Goal: Navigation & Orientation: Find specific page/section

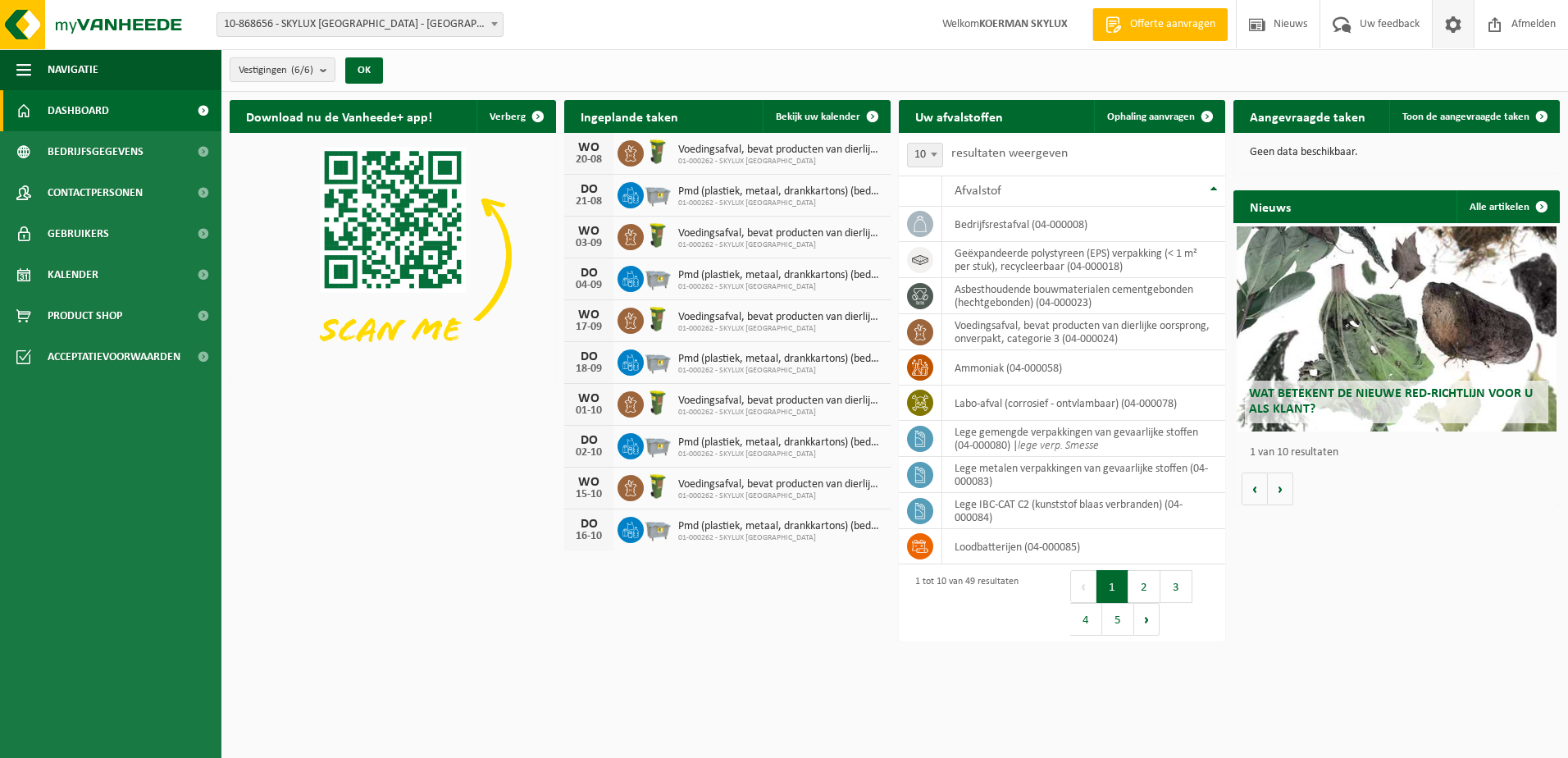
click at [1457, 27] on span at bounding box center [1453, 24] width 25 height 48
click at [113, 106] on link "Dashboard" at bounding box center [111, 111] width 221 height 41
click at [1456, 115] on span "Toon de aangevraagde taken" at bounding box center [1465, 116] width 127 height 11
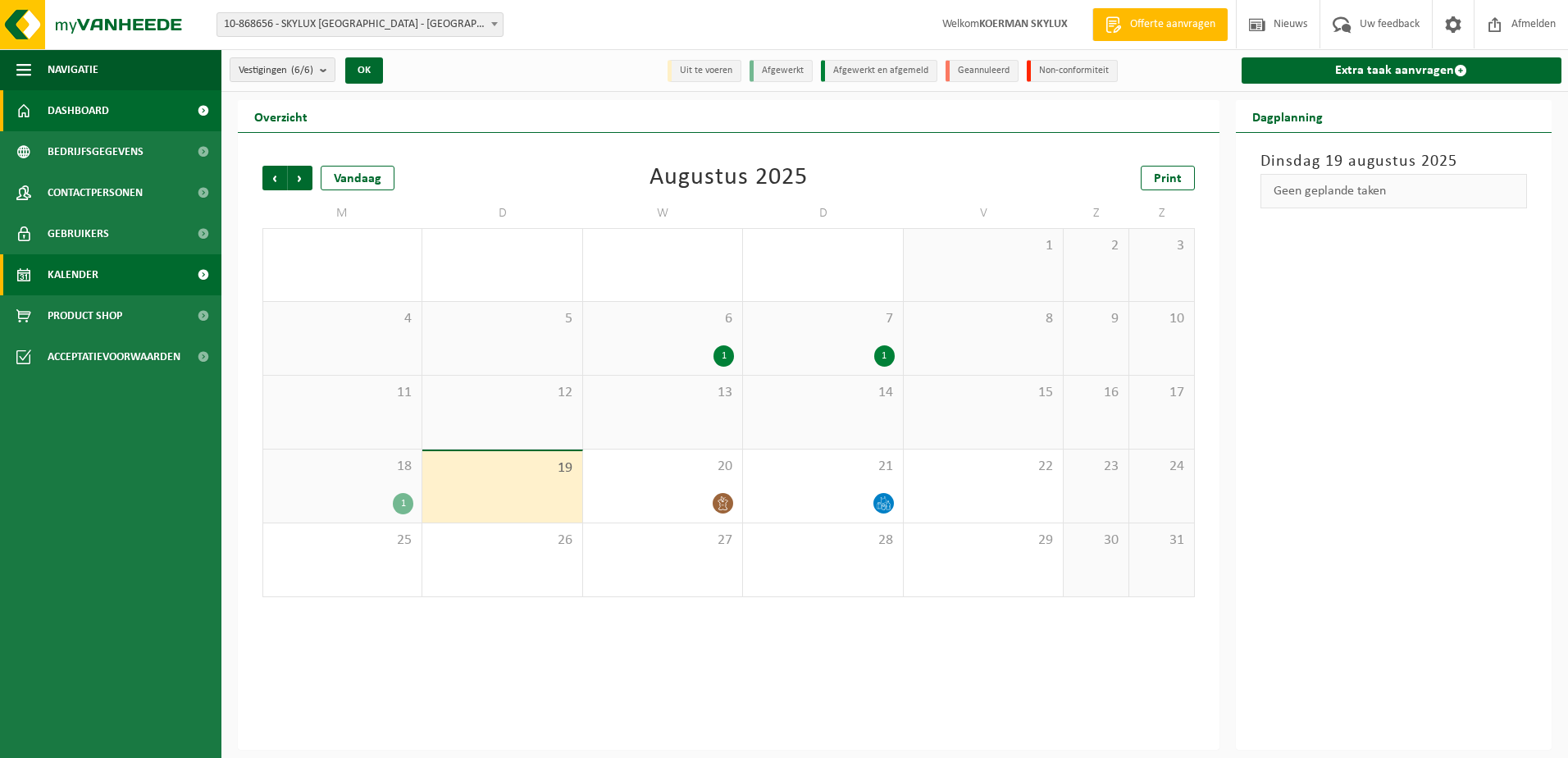
click at [119, 120] on link "Dashboard" at bounding box center [111, 111] width 221 height 41
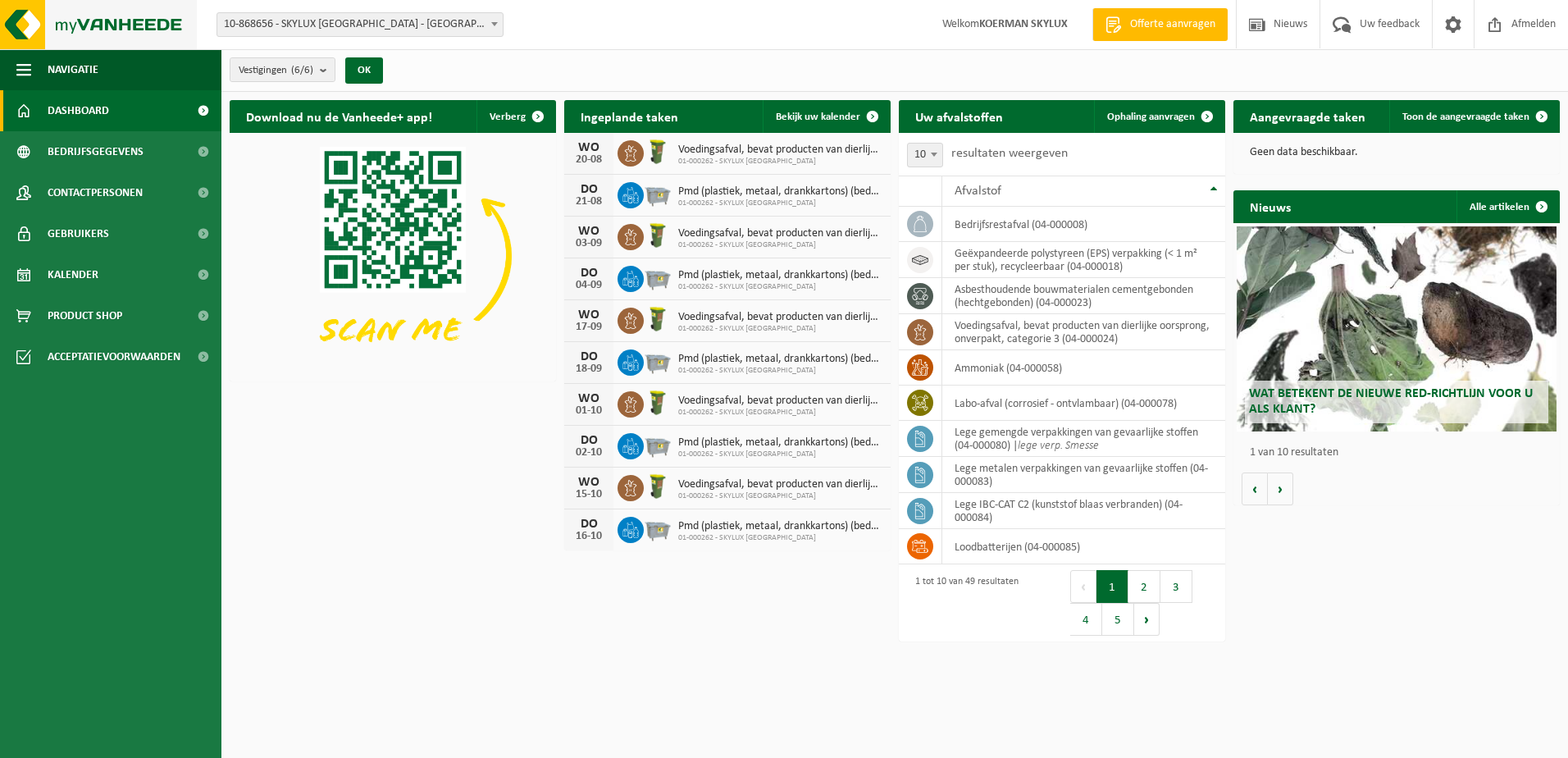
click at [115, 27] on img at bounding box center [98, 25] width 196 height 49
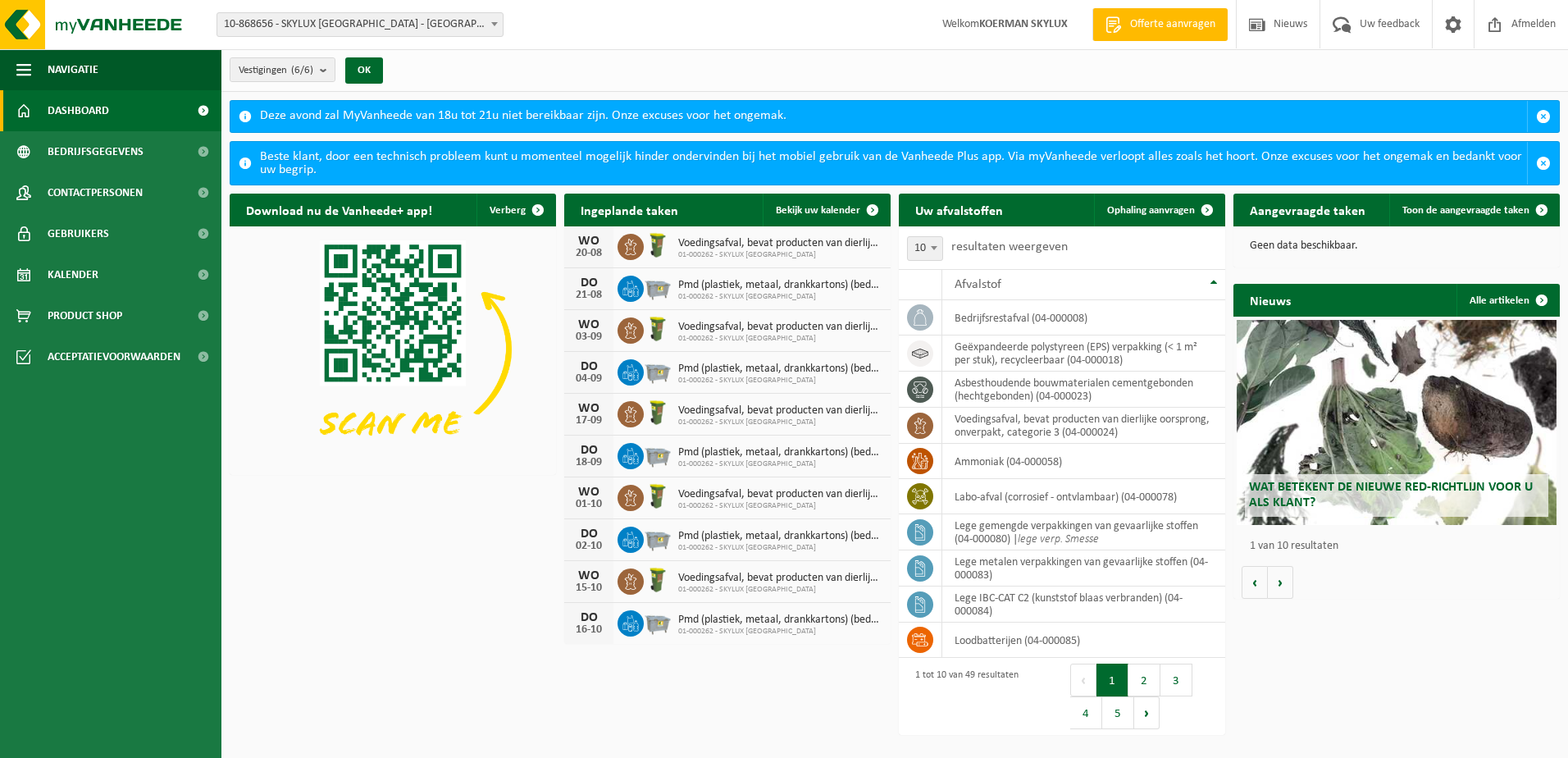
drag, startPoint x: 336, startPoint y: 695, endPoint x: 220, endPoint y: 473, distance: 250.5
click at [336, 695] on html "Vestiging: 10-868656 - SKYLUX NV - HARELBEKE 10-793266 - SKYLUX - HARELBEKE 10-…" at bounding box center [784, 379] width 1568 height 758
click at [108, 222] on span "Gebruikers" at bounding box center [78, 234] width 61 height 41
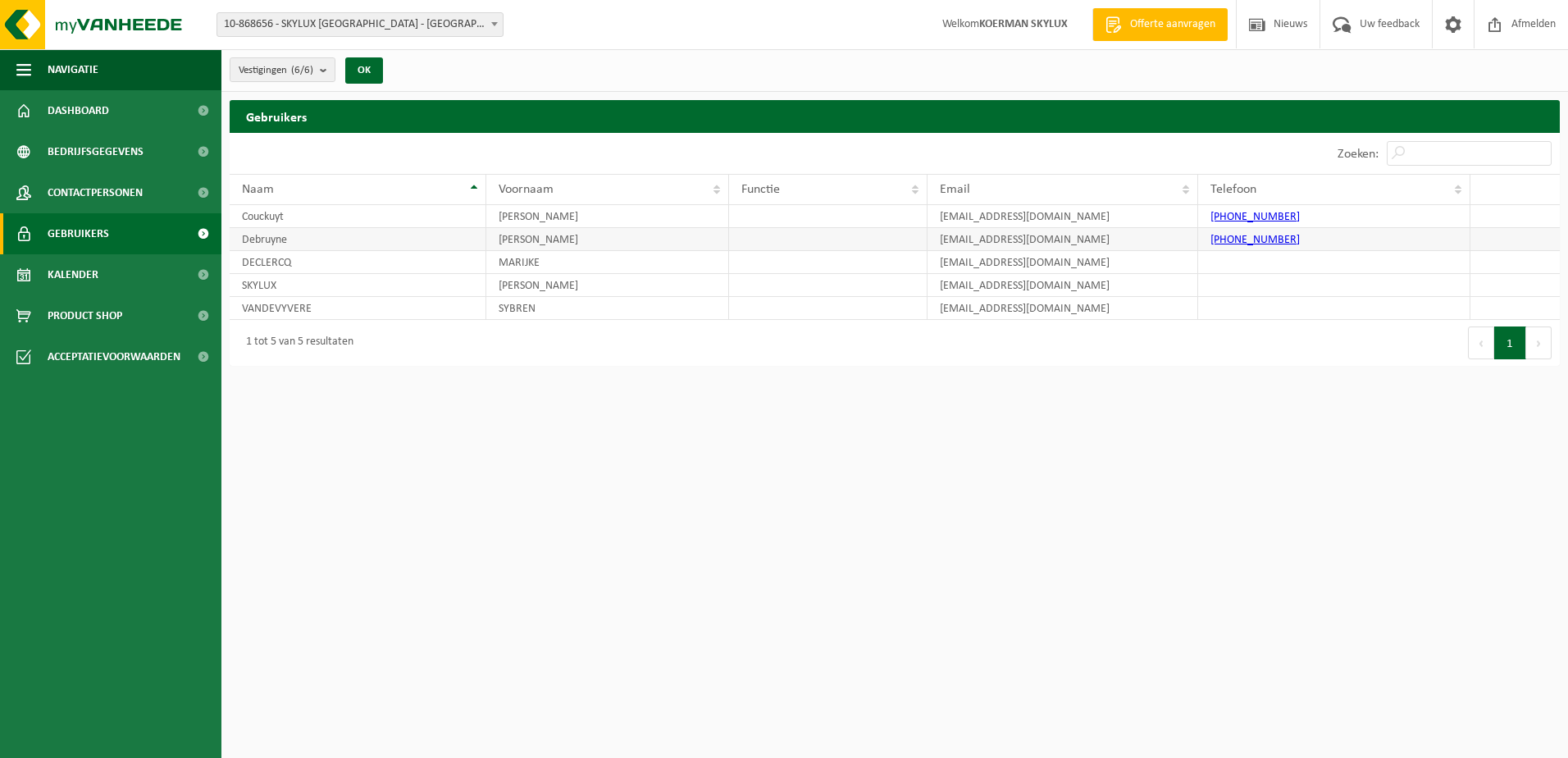
click at [338, 237] on td "Debruyne" at bounding box center [358, 239] width 257 height 23
click at [123, 150] on span "Bedrijfsgegevens" at bounding box center [95, 152] width 96 height 41
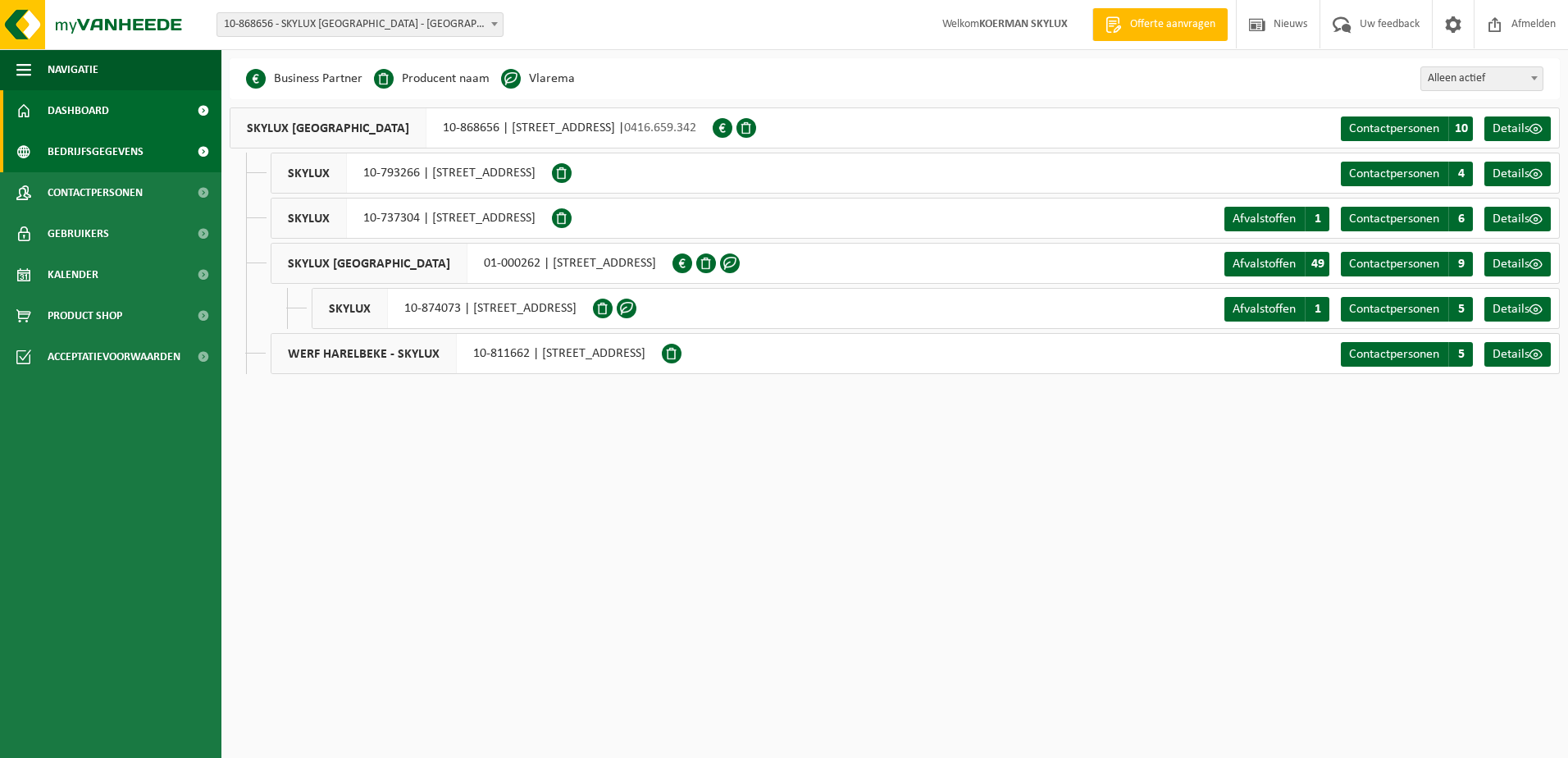
click at [133, 117] on link "Dashboard" at bounding box center [111, 111] width 221 height 41
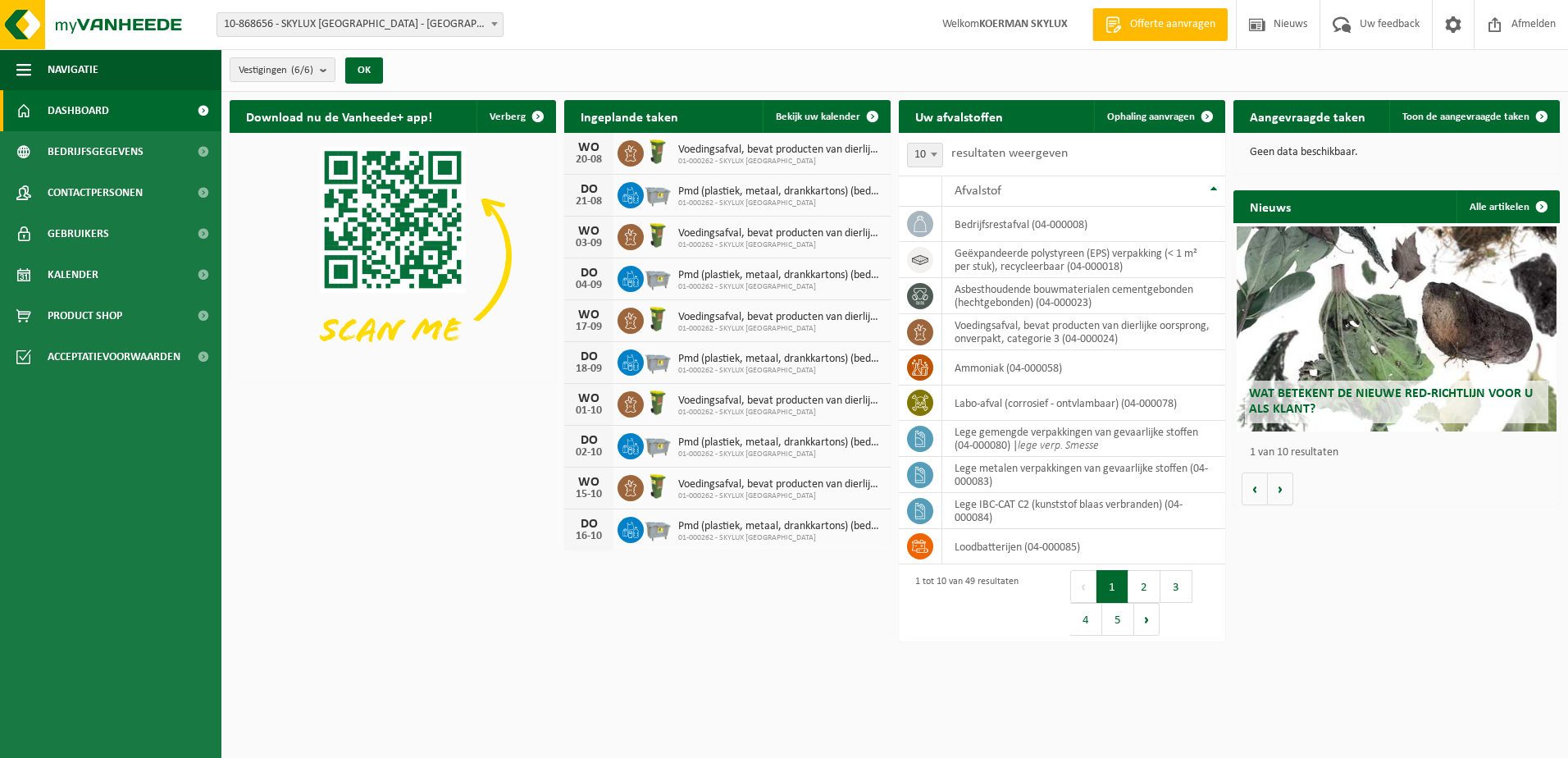
click at [309, 25] on span "10-868656 - SKYLUX [GEOGRAPHIC_DATA] - [GEOGRAPHIC_DATA]" at bounding box center [359, 24] width 285 height 23
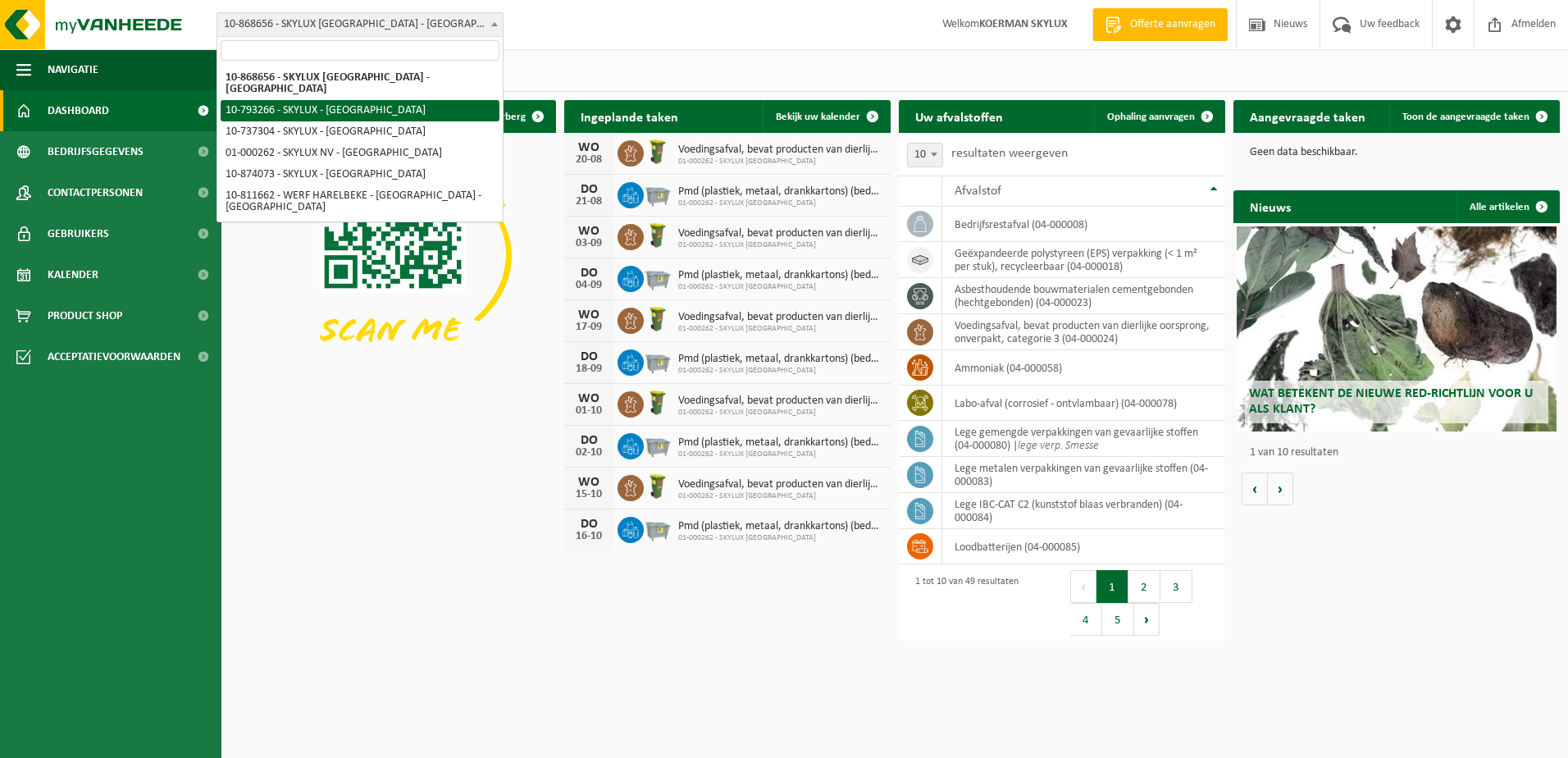
select select "30765"
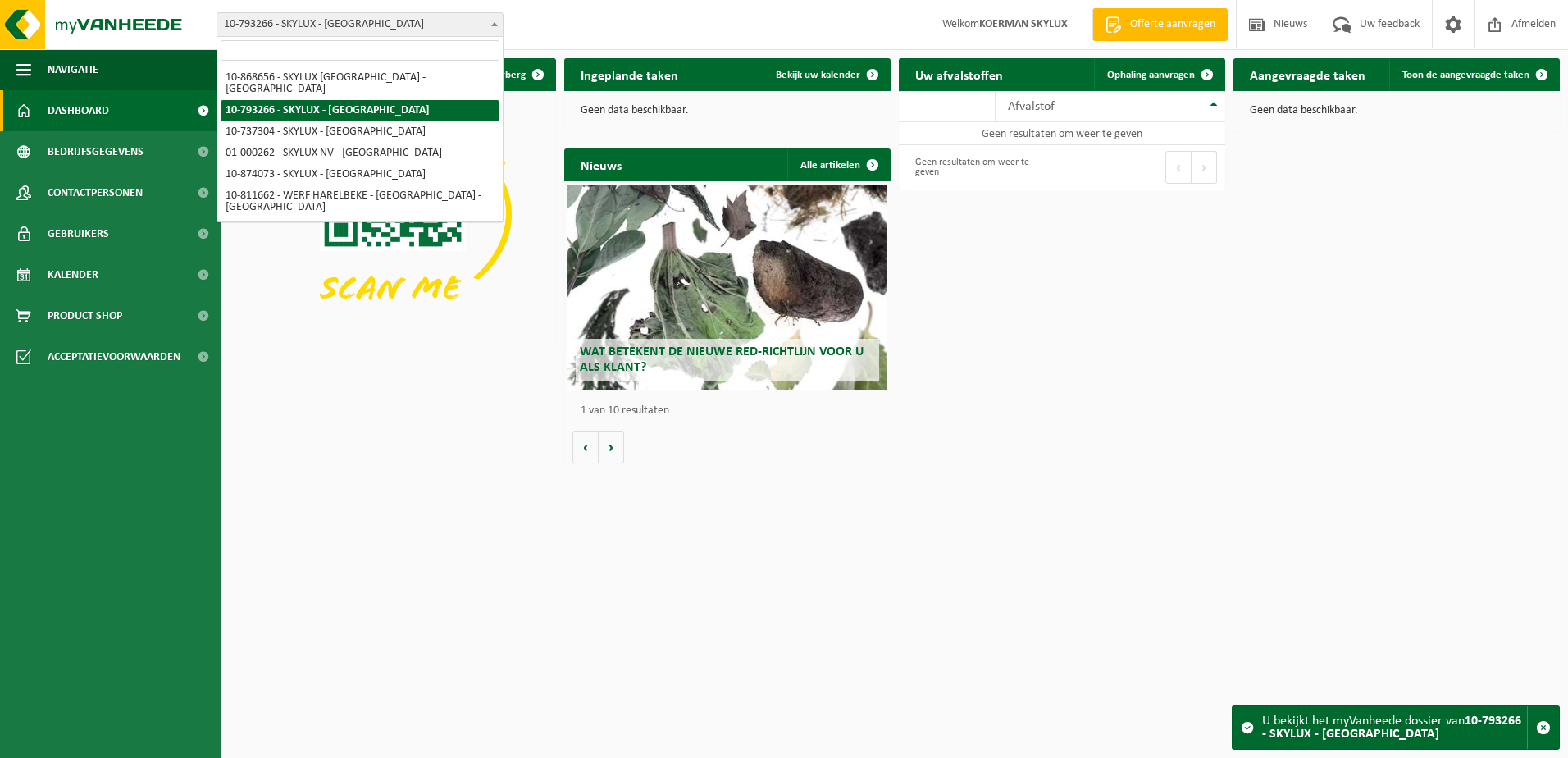
drag, startPoint x: 0, startPoint y: 0, endPoint x: 364, endPoint y: 23, distance: 364.7
click at [364, 23] on span "10-793266 - SKYLUX - [GEOGRAPHIC_DATA]" at bounding box center [359, 24] width 285 height 23
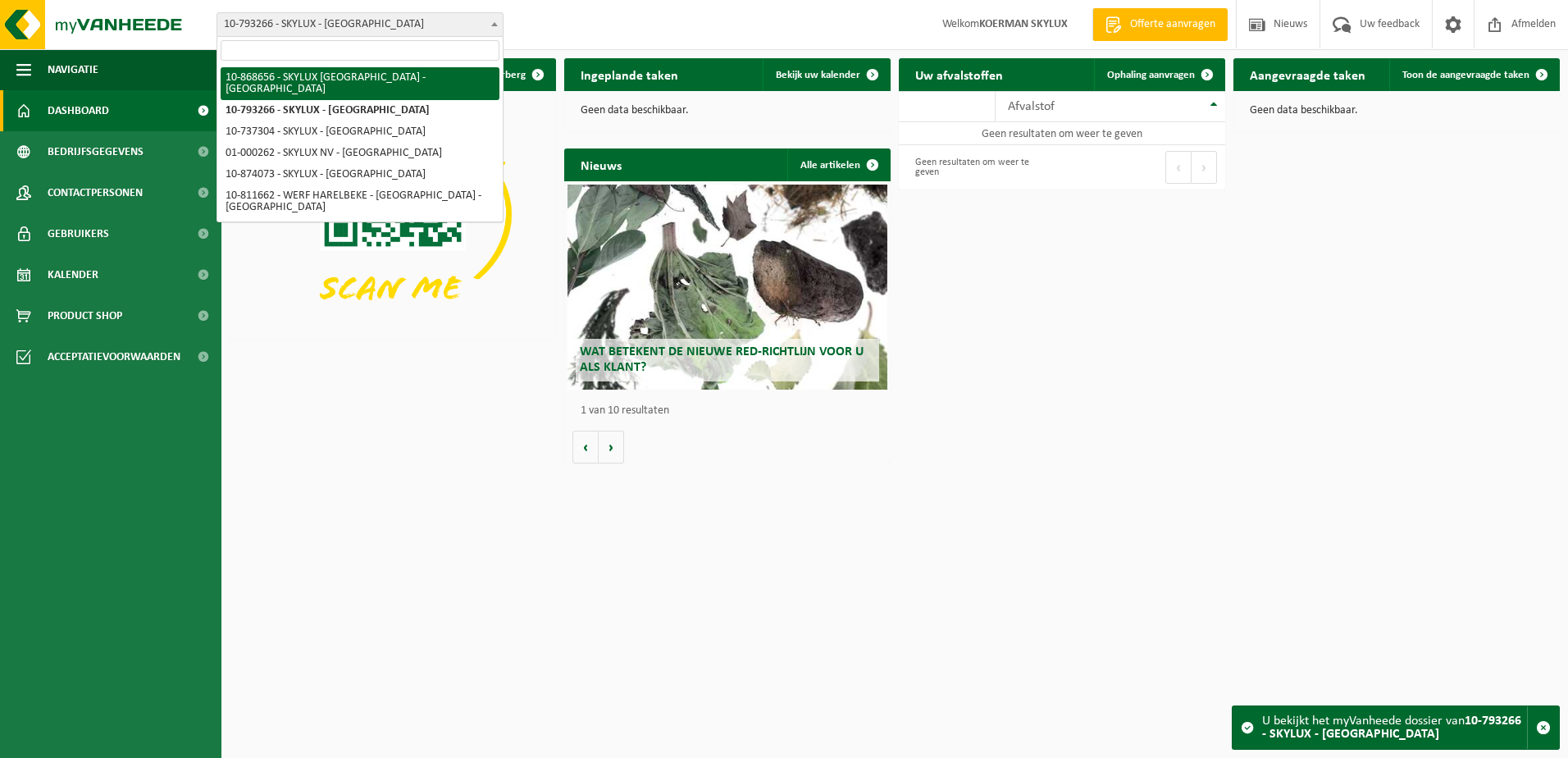
select select "103862"
